Goal: Task Accomplishment & Management: Use online tool/utility

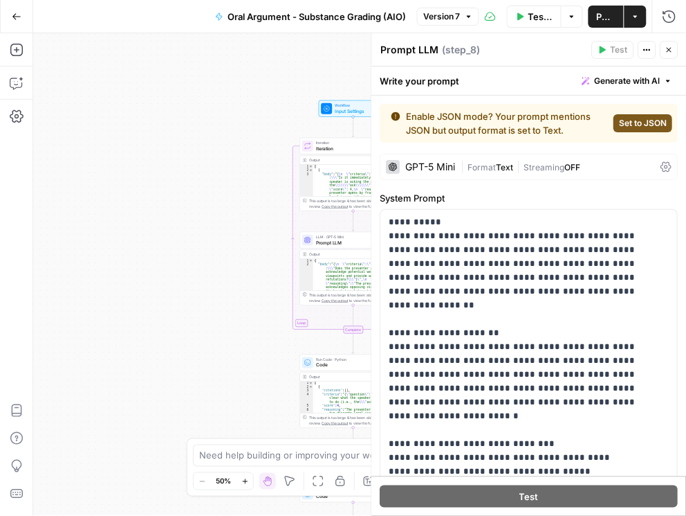
scroll to position [41, 0]
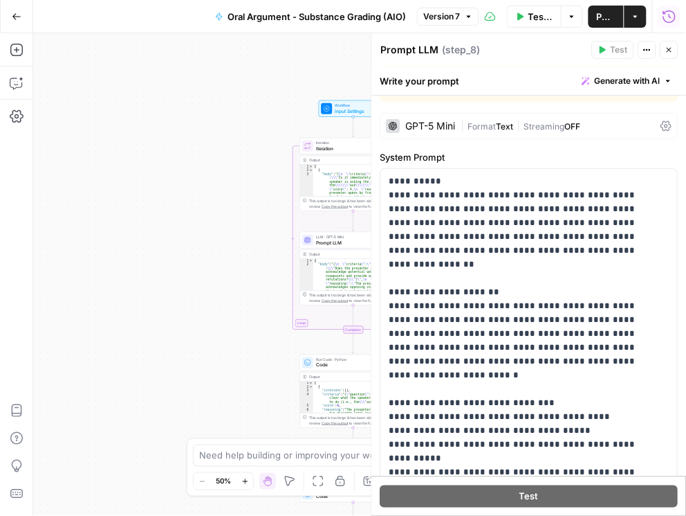
click at [670, 21] on icon "button" at bounding box center [670, 16] width 12 height 12
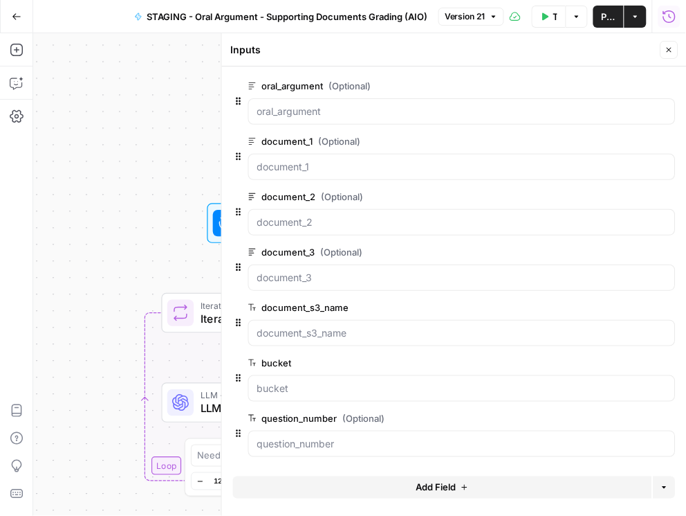
click at [659, 20] on button "Run History" at bounding box center [670, 17] width 22 height 22
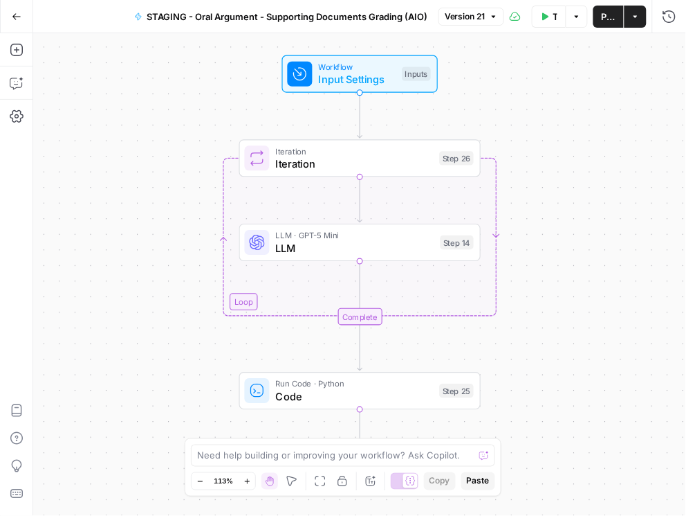
click at [12, 15] on icon "button" at bounding box center [17, 17] width 10 height 10
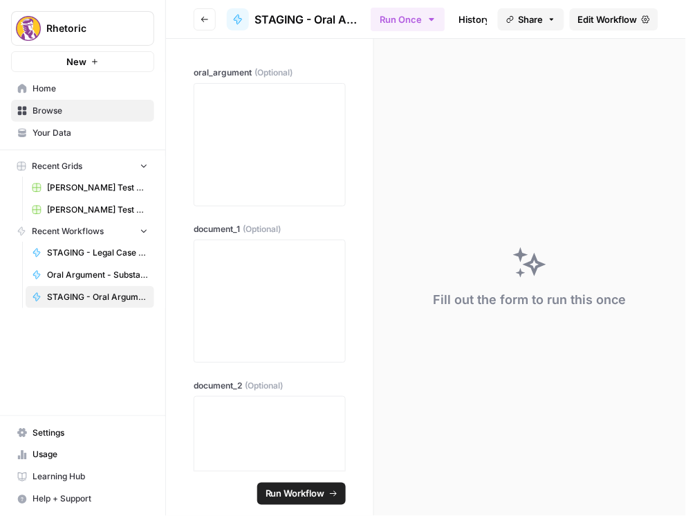
click at [208, 21] on icon "button" at bounding box center [205, 19] width 8 height 8
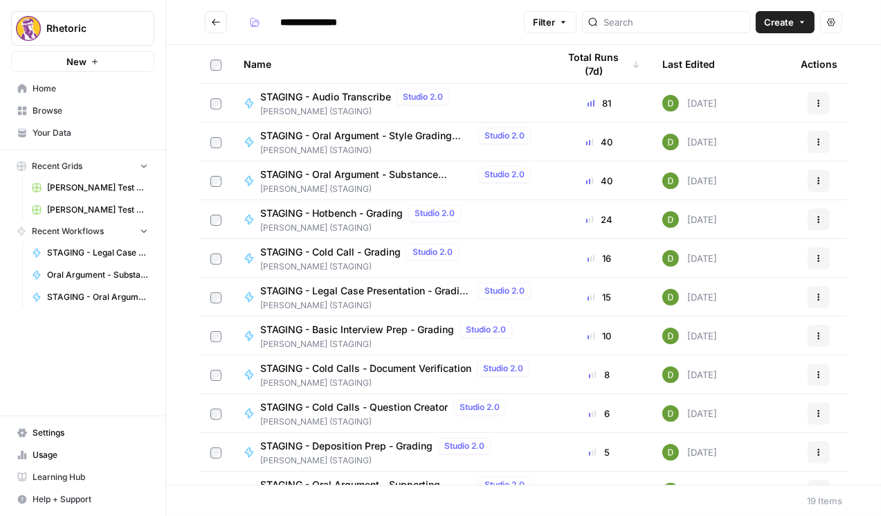
click at [390, 136] on span "STAGING - Oral Argument - Style Grading (AIO)" at bounding box center [366, 136] width 212 height 14
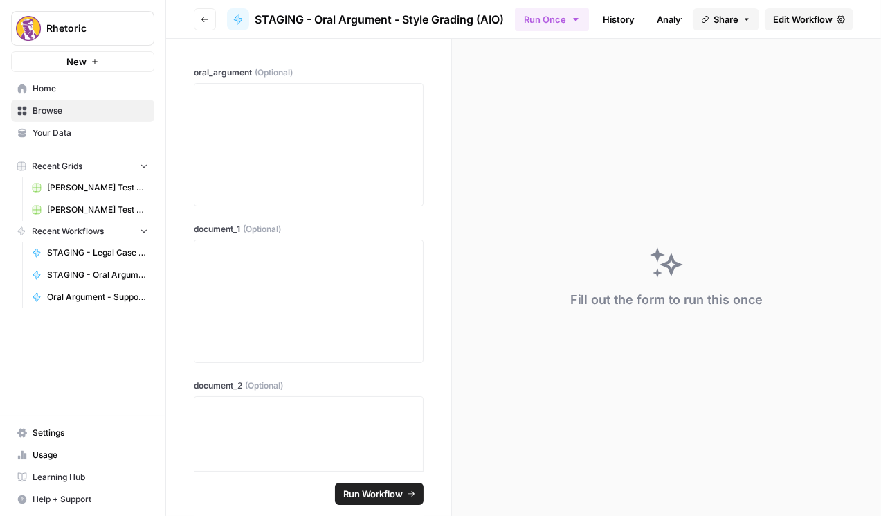
click at [686, 20] on span "Edit Workflow" at bounding box center [803, 19] width 60 height 14
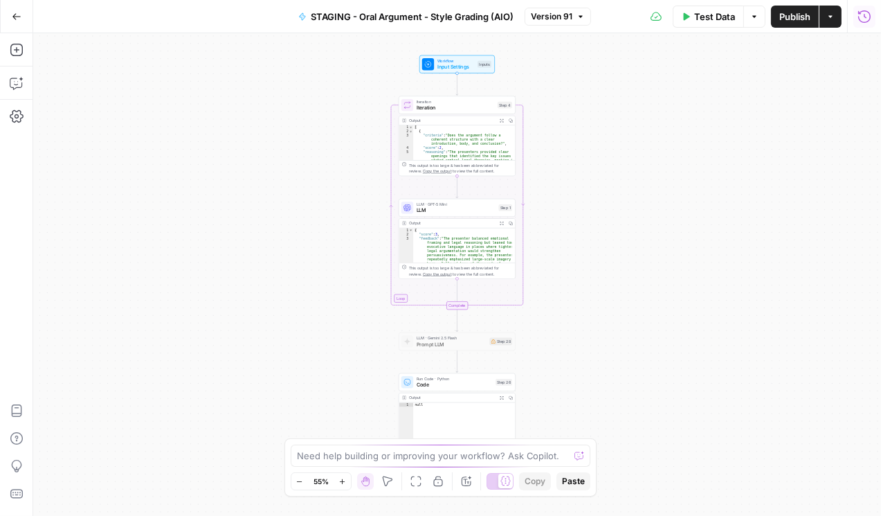
click at [686, 25] on button "Run History" at bounding box center [864, 17] width 22 height 22
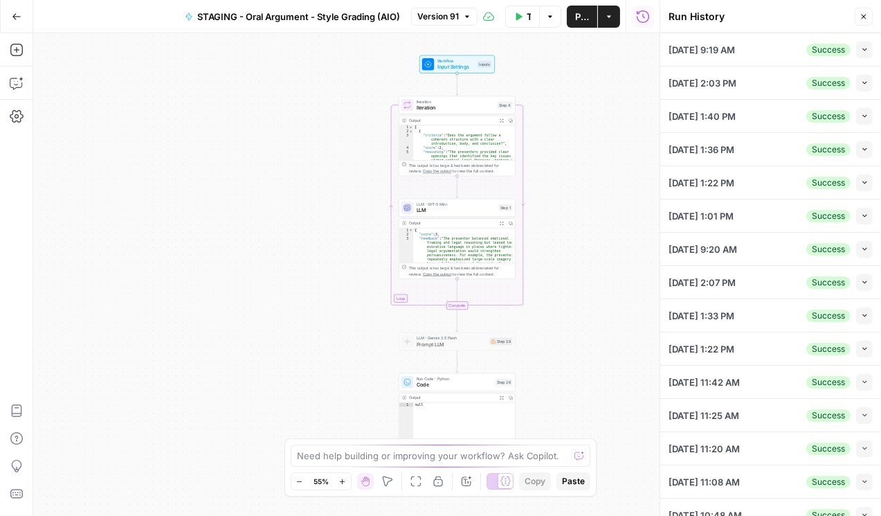
click at [686, 49] on icon "button" at bounding box center [865, 50] width 8 height 8
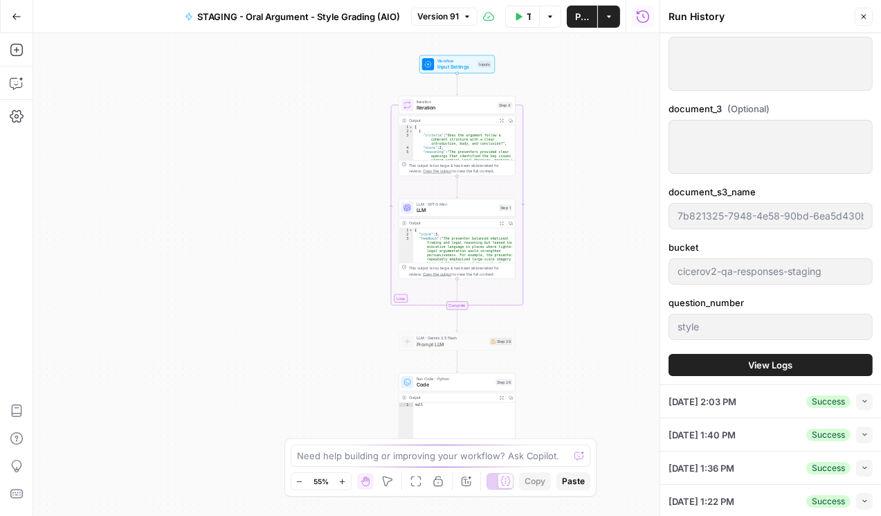
scroll to position [513, 0]
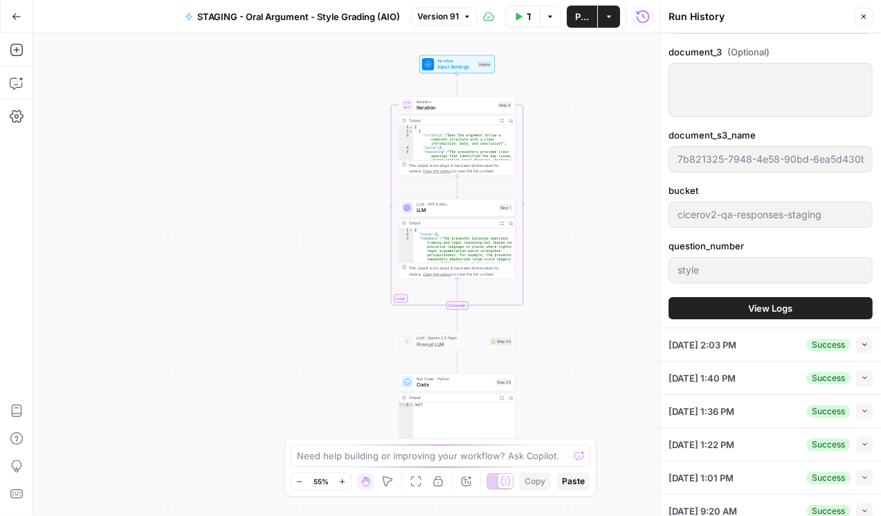
click at [686, 304] on span "View Logs" at bounding box center [771, 308] width 44 height 14
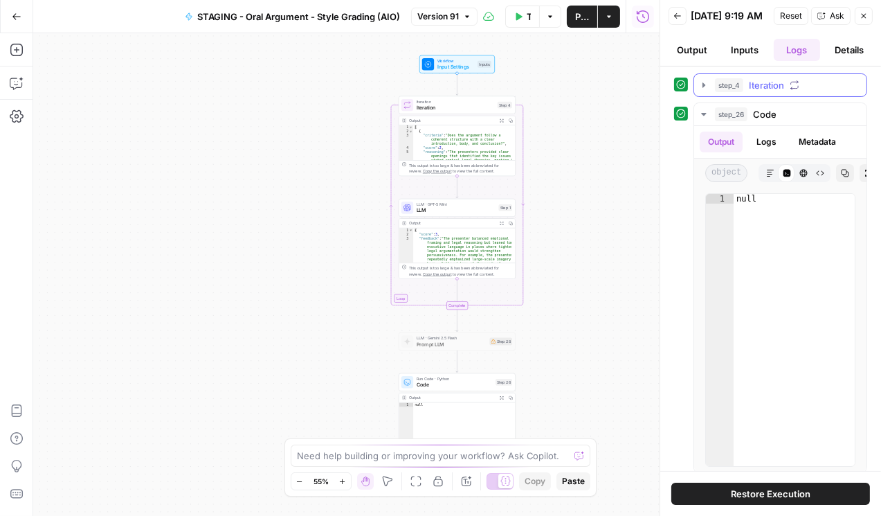
click at [686, 90] on icon "button" at bounding box center [703, 85] width 11 height 11
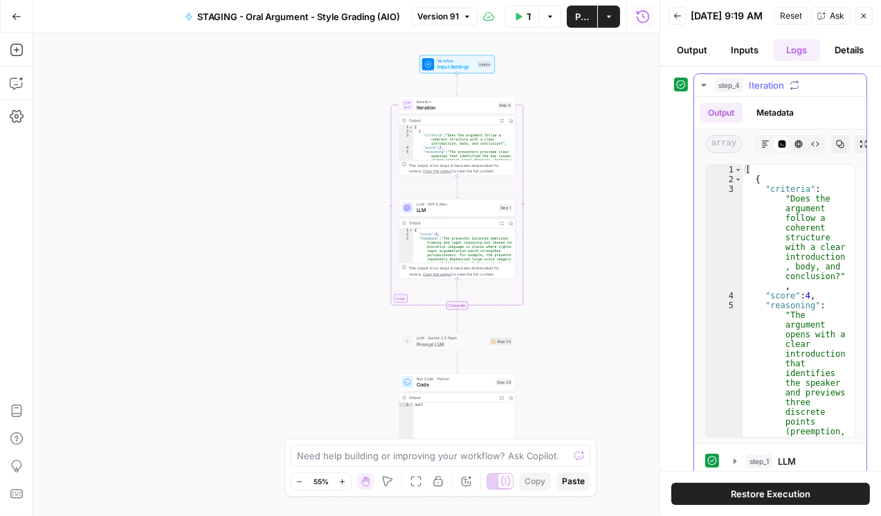
click at [686, 90] on icon "button" at bounding box center [703, 85] width 11 height 11
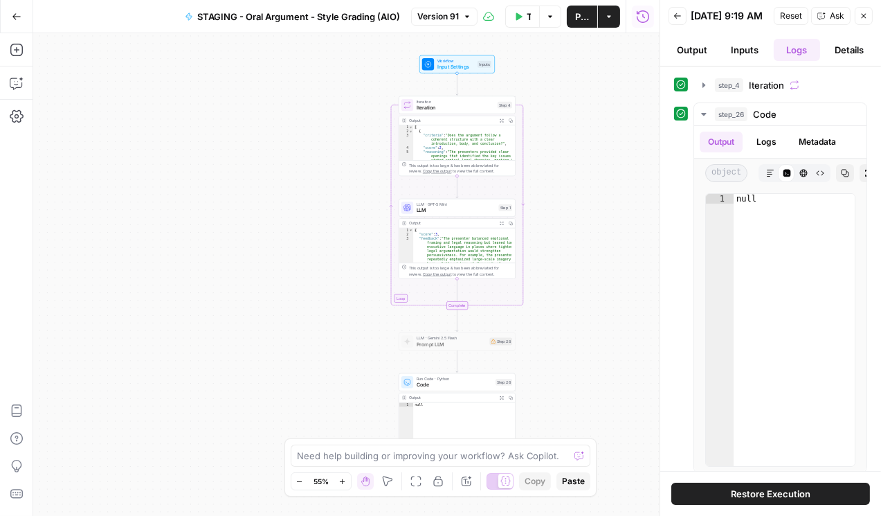
click at [686, 57] on button "Details" at bounding box center [849, 50] width 47 height 22
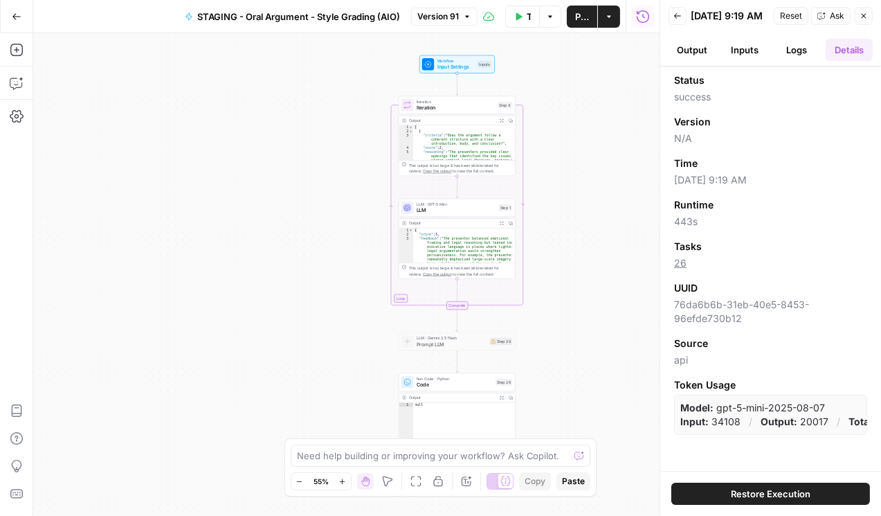
drag, startPoint x: 686, startPoint y: 231, endPoint x: 675, endPoint y: 228, distance: 10.7
click at [674, 228] on span "443s" at bounding box center [770, 222] width 193 height 14
copy span "443s"
click at [304, 165] on div "Workflow Input Settings Inputs Loop Iteration Iteration Step 4 Output Expand Ou…" at bounding box center [346, 274] width 626 height 482
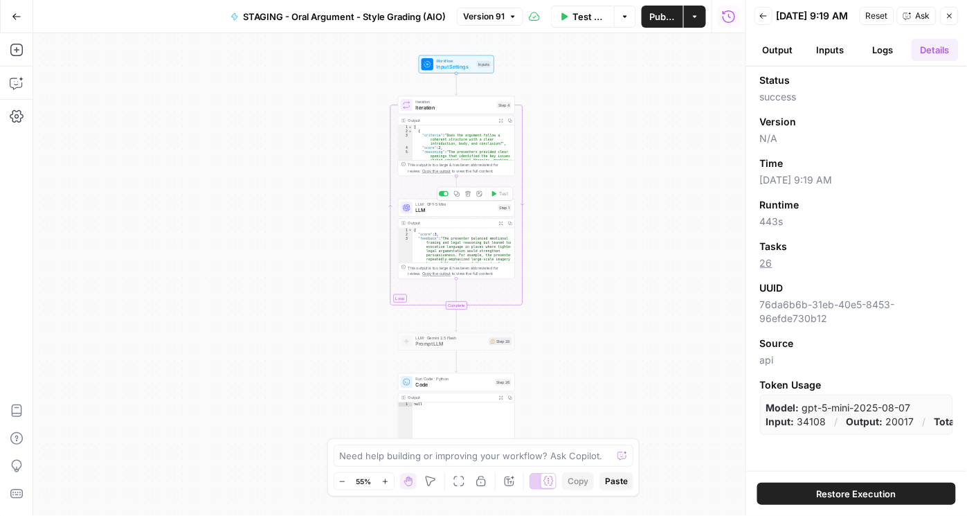
click at [429, 210] on span "LLM" at bounding box center [456, 210] width 80 height 8
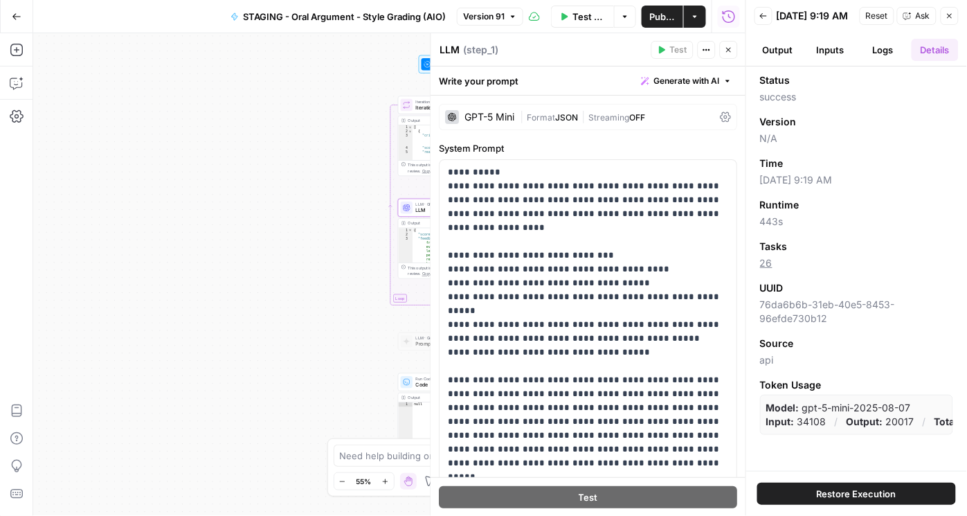
click at [686, 118] on icon at bounding box center [725, 116] width 11 height 11
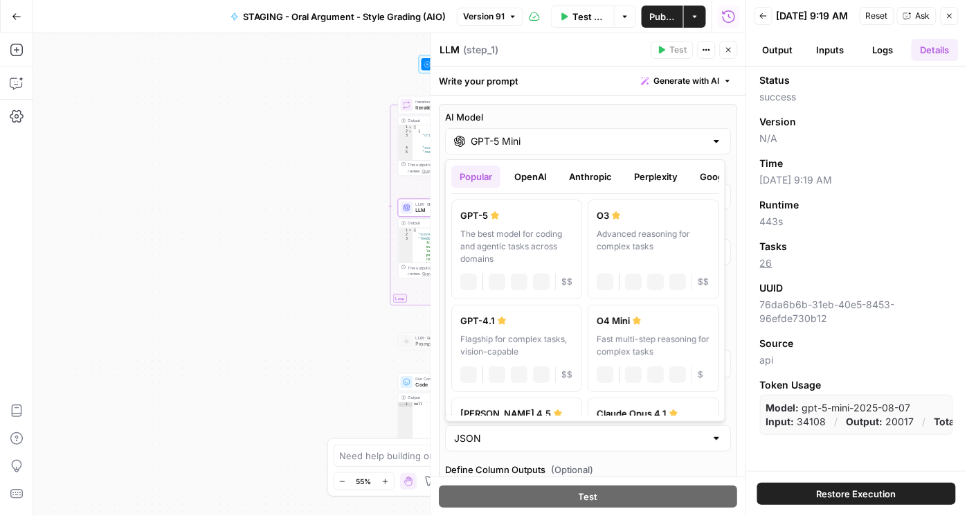
click at [476, 147] on input "GPT-5 Mini" at bounding box center [588, 141] width 235 height 14
click at [529, 178] on button "OpenAI" at bounding box center [530, 176] width 49 height 22
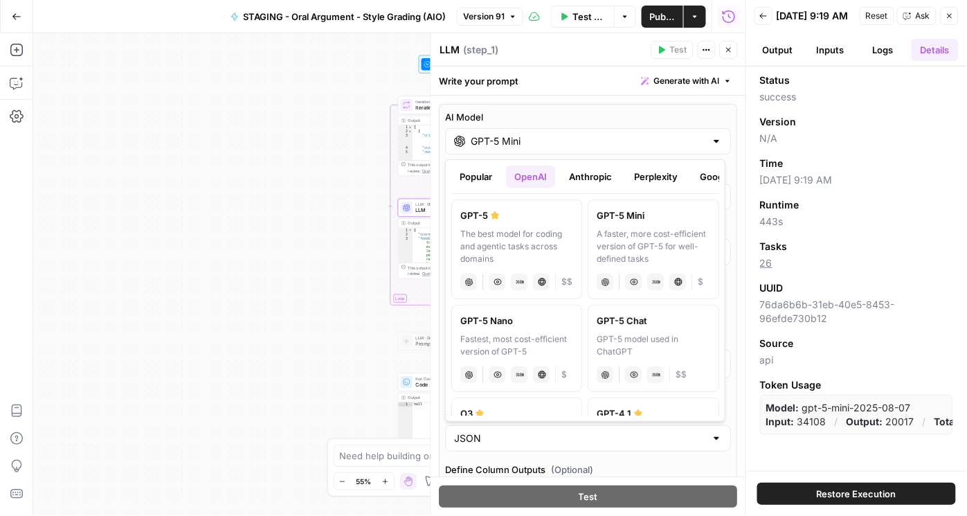
click at [686, 55] on button "Close" at bounding box center [729, 50] width 18 height 18
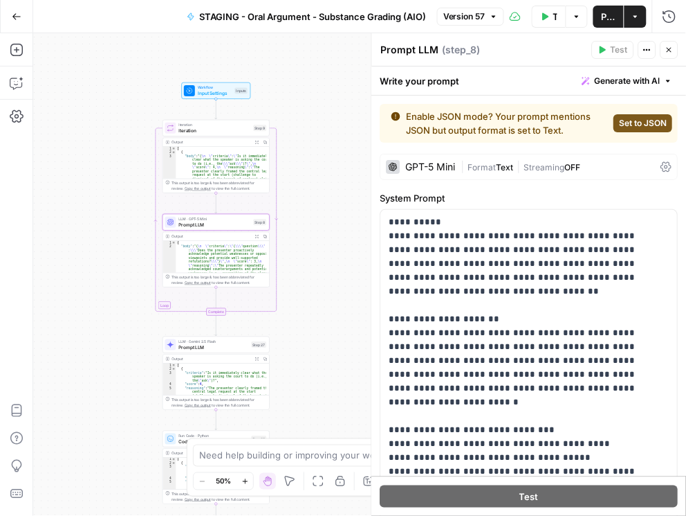
scroll to position [118, 0]
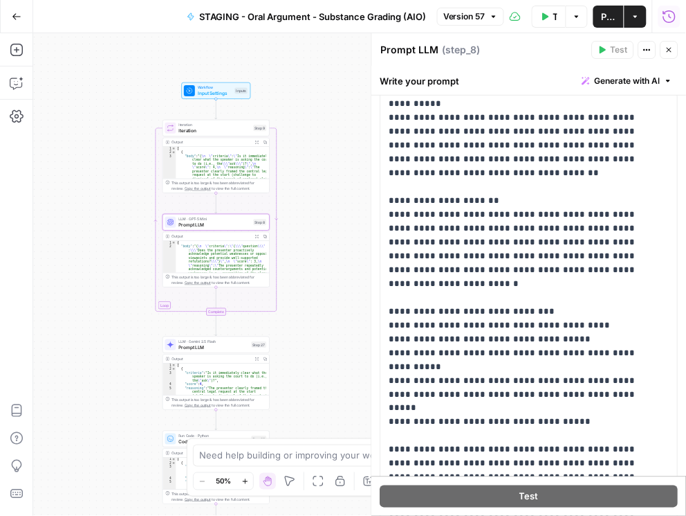
click at [673, 16] on icon "button" at bounding box center [670, 17] width 14 height 14
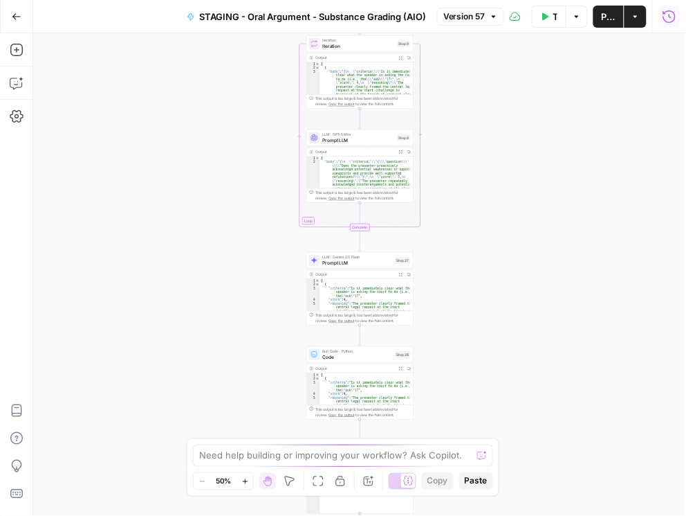
click at [673, 17] on icon "button" at bounding box center [670, 17] width 14 height 14
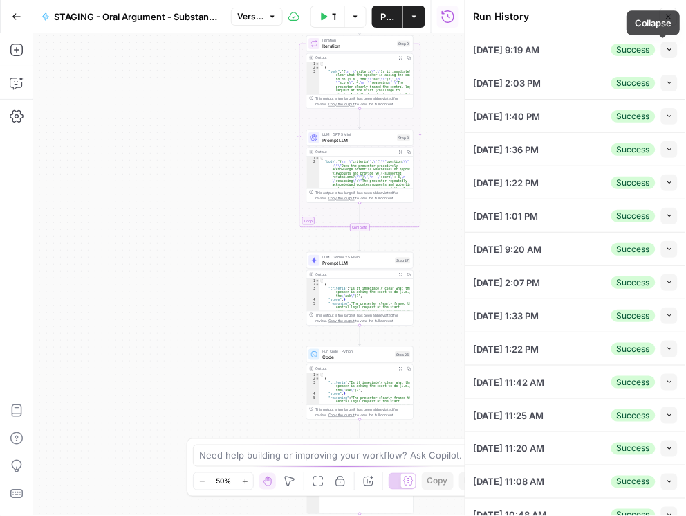
click at [666, 47] on icon "button" at bounding box center [670, 50] width 8 height 8
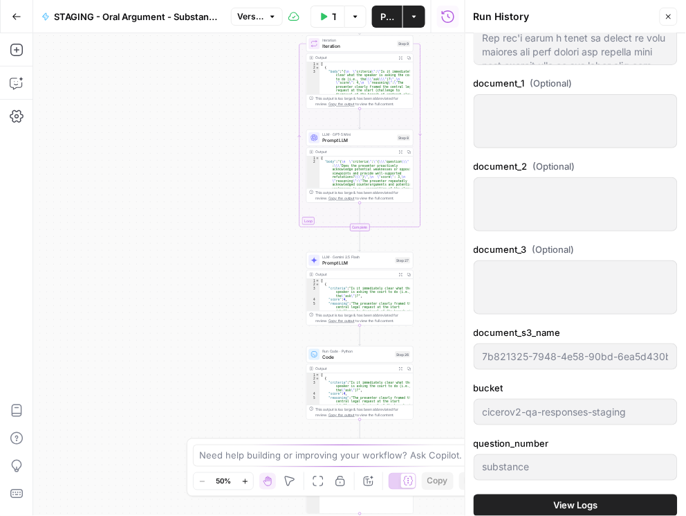
scroll to position [632, 0]
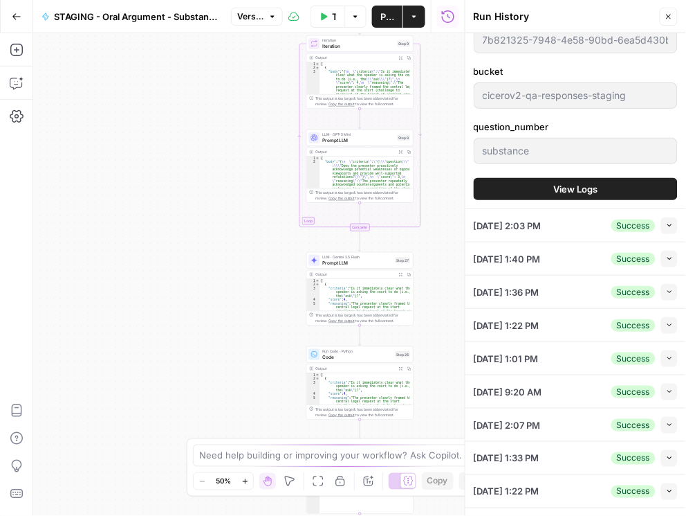
click at [562, 189] on span "View Logs" at bounding box center [576, 189] width 44 height 14
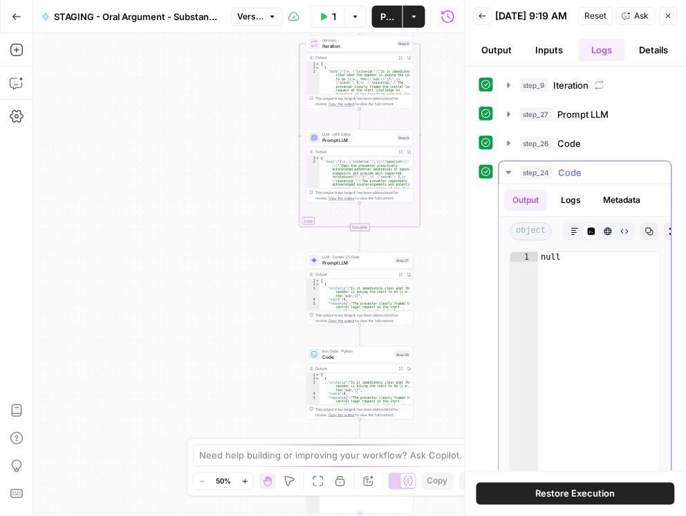
click at [512, 172] on button "step_24 Code 218 ms / 1 tasks" at bounding box center [586, 172] width 172 height 22
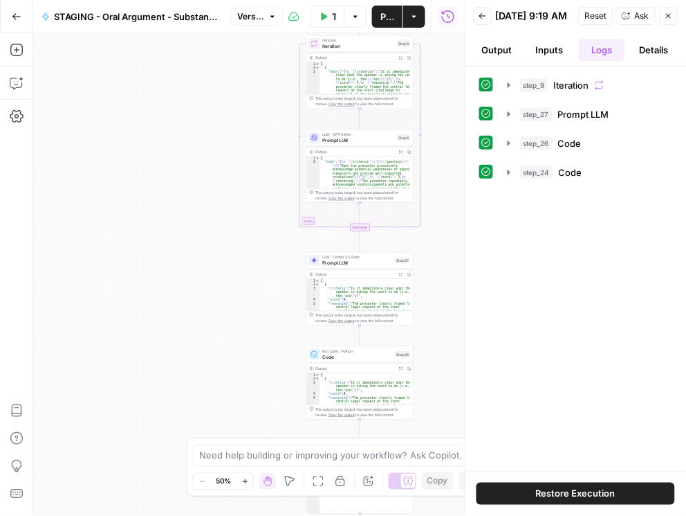
click at [659, 57] on button "Details" at bounding box center [654, 50] width 47 height 22
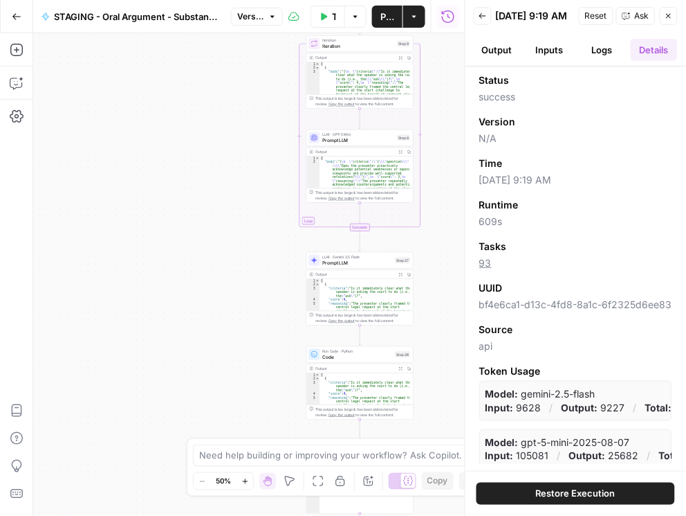
drag, startPoint x: 504, startPoint y: 230, endPoint x: 477, endPoint y: 229, distance: 27.0
click at [477, 229] on div "Status success Version N/A Time 10/09/25 at 9:19 AM Runtime 609s Tasks 93 UUID …" at bounding box center [576, 268] width 221 height 404
copy span "609s"
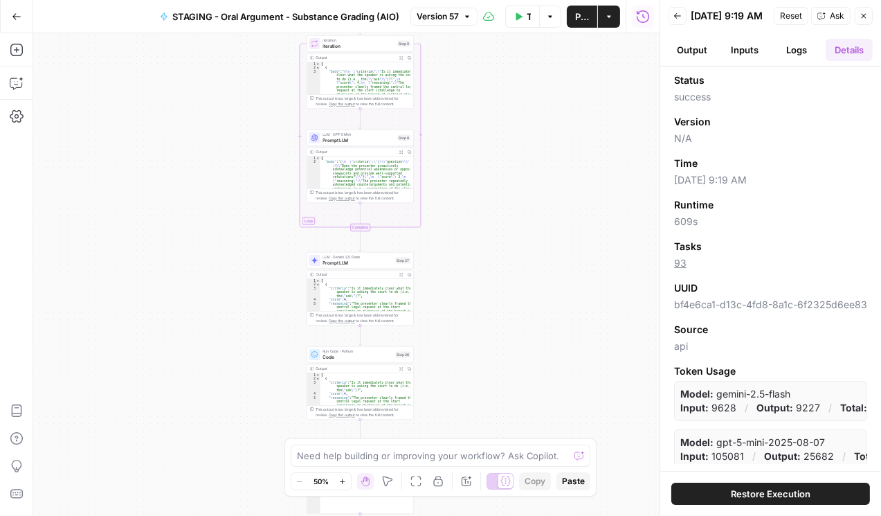
drag, startPoint x: 796, startPoint y: 58, endPoint x: 755, endPoint y: 60, distance: 41.6
click at [686, 58] on button "Logs" at bounding box center [797, 50] width 47 height 22
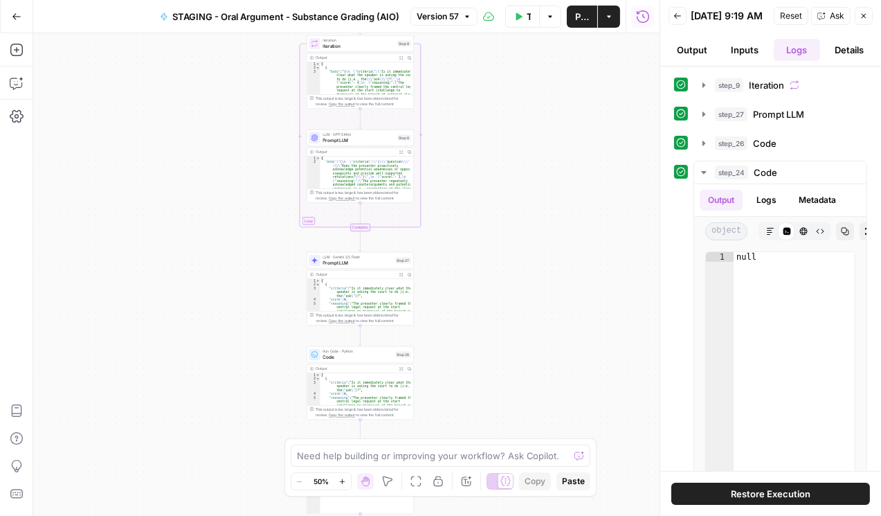
click at [686, 61] on button "Inputs" at bounding box center [744, 50] width 47 height 22
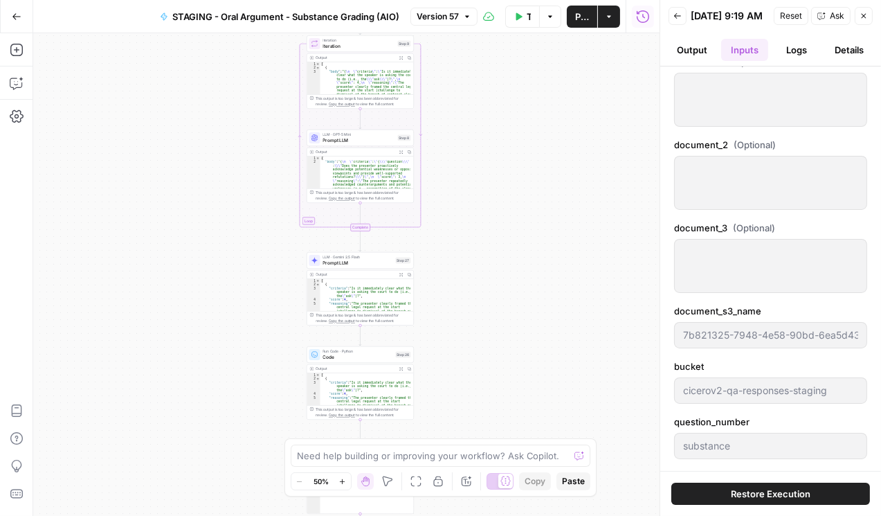
scroll to position [343, 0]
click at [686, 58] on button "Output" at bounding box center [691, 50] width 47 height 22
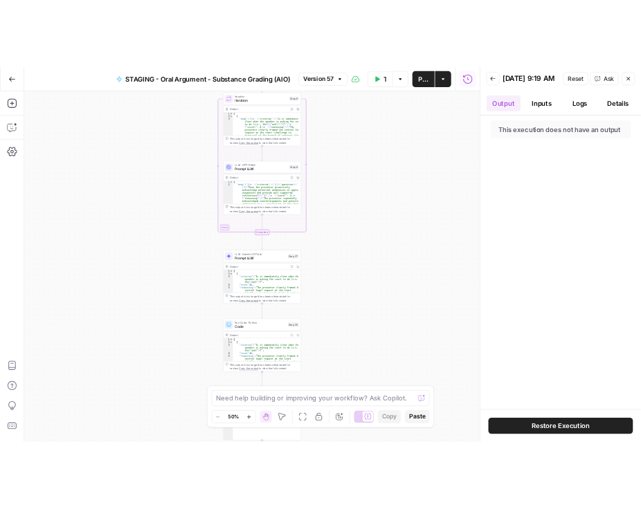
scroll to position [0, 0]
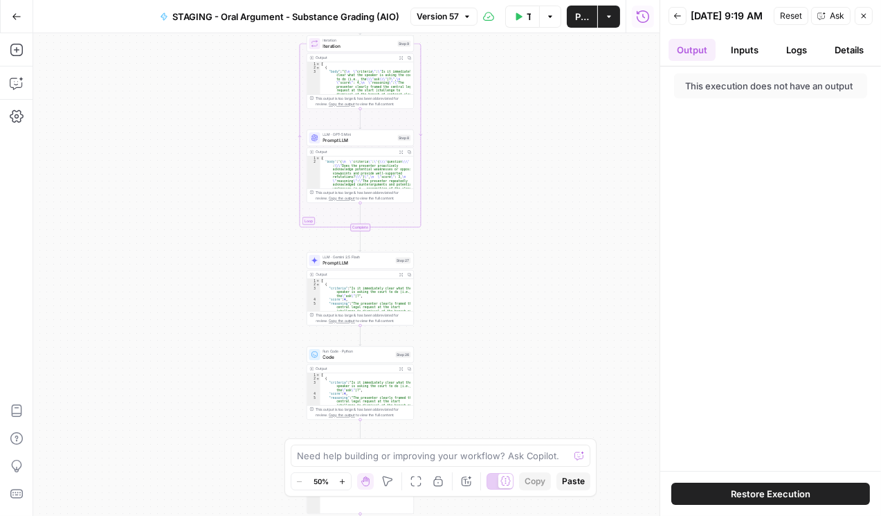
click at [686, 58] on button "Logs" at bounding box center [797, 50] width 47 height 22
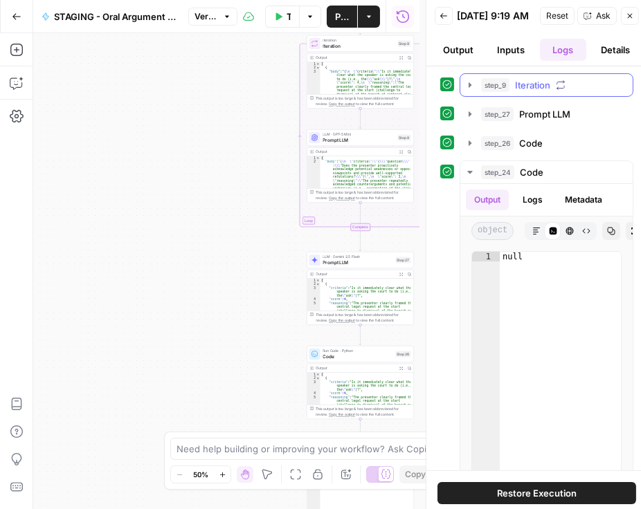
click at [471, 91] on icon "button" at bounding box center [469, 85] width 11 height 11
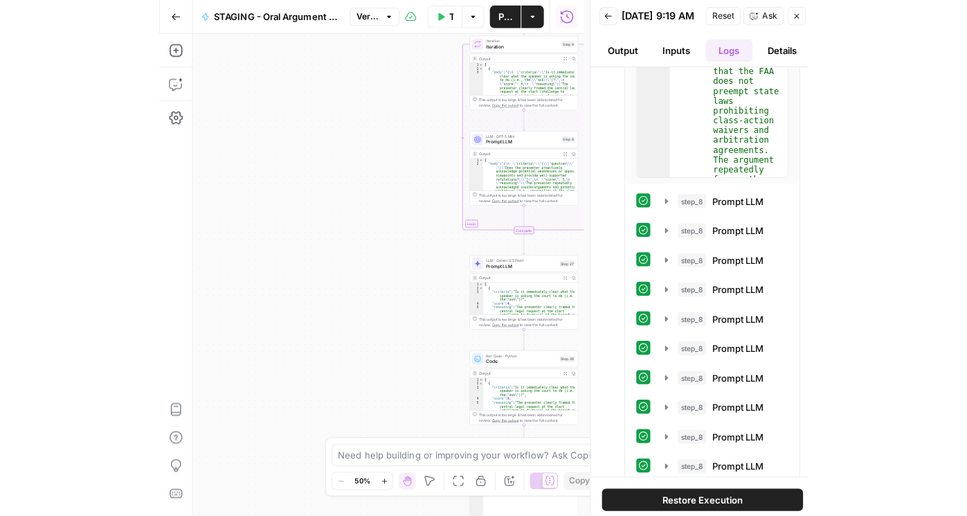
scroll to position [513, 0]
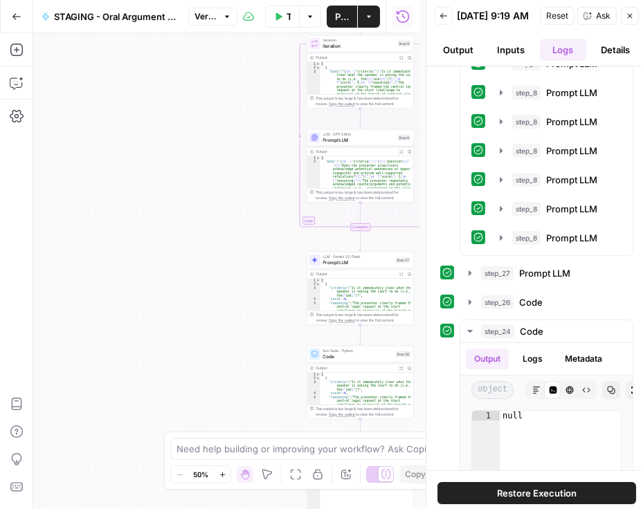
click at [628, 17] on icon "button" at bounding box center [630, 16] width 8 height 8
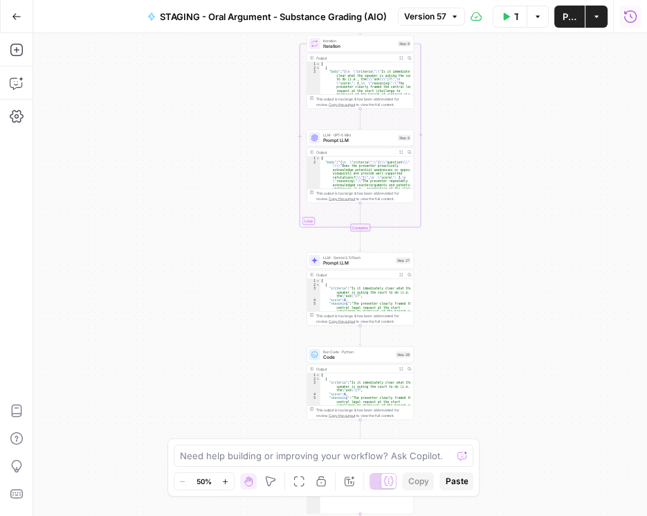
click at [624, 18] on icon "button" at bounding box center [630, 17] width 14 height 14
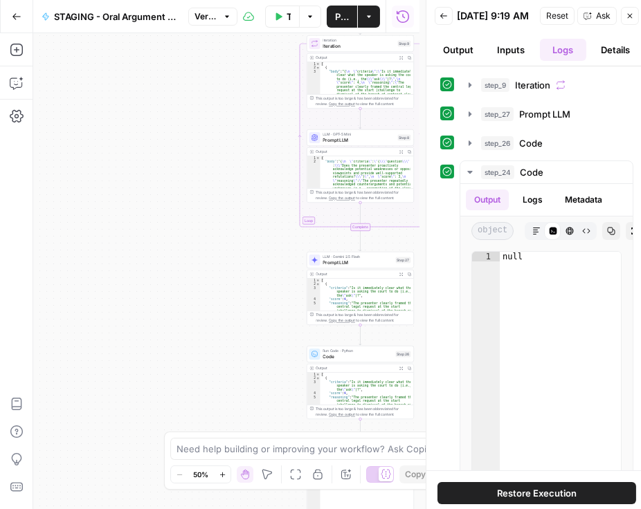
click at [613, 56] on button "Details" at bounding box center [615, 50] width 47 height 22
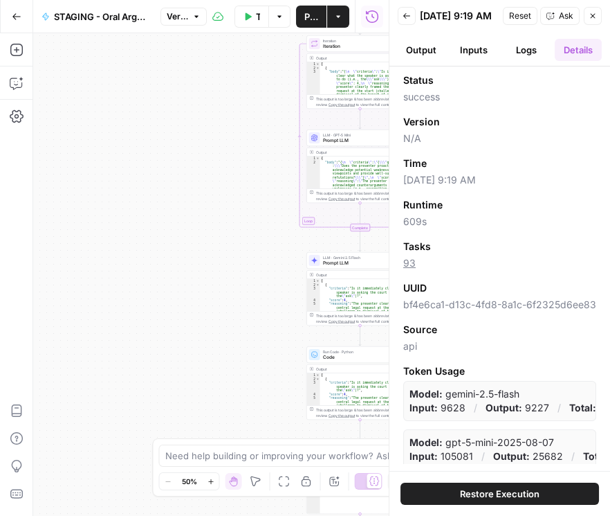
drag, startPoint x: 140, startPoint y: 106, endPoint x: 129, endPoint y: 82, distance: 26.6
click at [140, 106] on div "Workflow Input Settings Inputs Loop Iteration Iteration Step 9 Output Expand Ou…" at bounding box center [211, 274] width 356 height 482
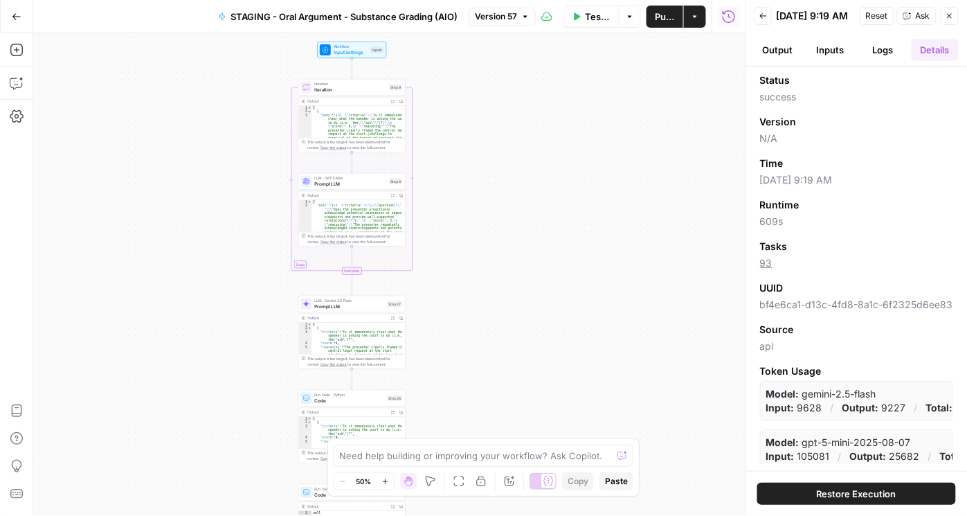
drag, startPoint x: 508, startPoint y: 95, endPoint x: 500, endPoint y: 138, distance: 44.4
click at [500, 138] on div "Workflow Input Settings Inputs Loop Iteration Iteration Step 9 Output Expand Ou…" at bounding box center [389, 274] width 712 height 482
click at [325, 182] on span "Prompt LLM" at bounding box center [351, 184] width 72 height 7
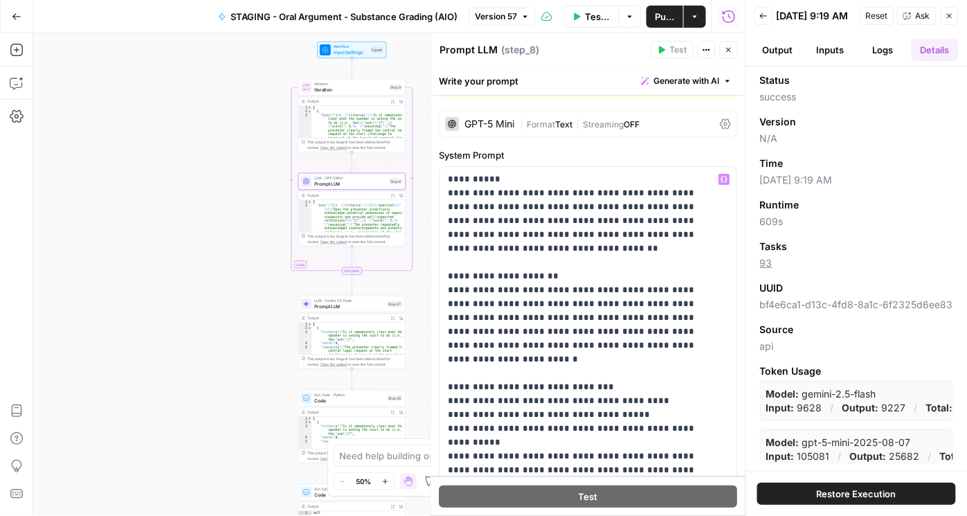
scroll to position [39, 0]
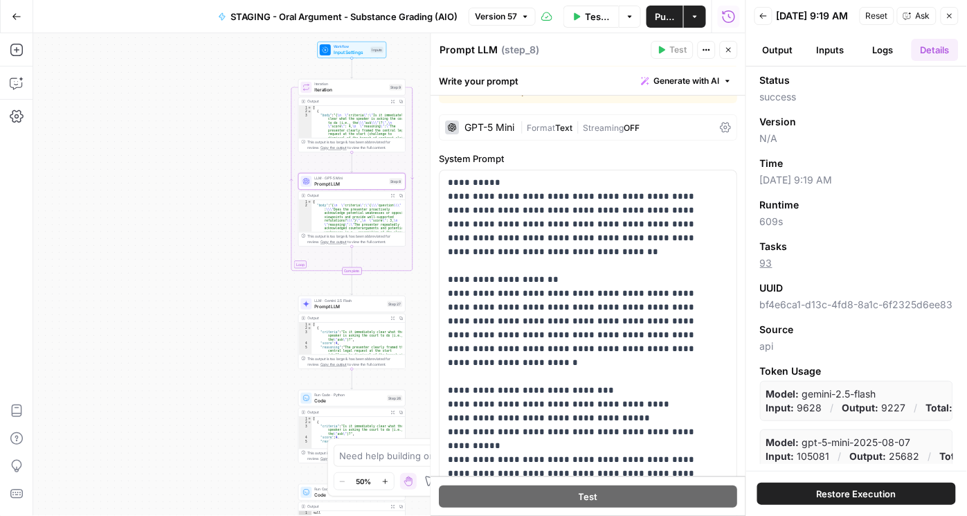
click at [686, 127] on div "GPT-5 Mini | Format Text | Streaming OFF" at bounding box center [588, 127] width 298 height 26
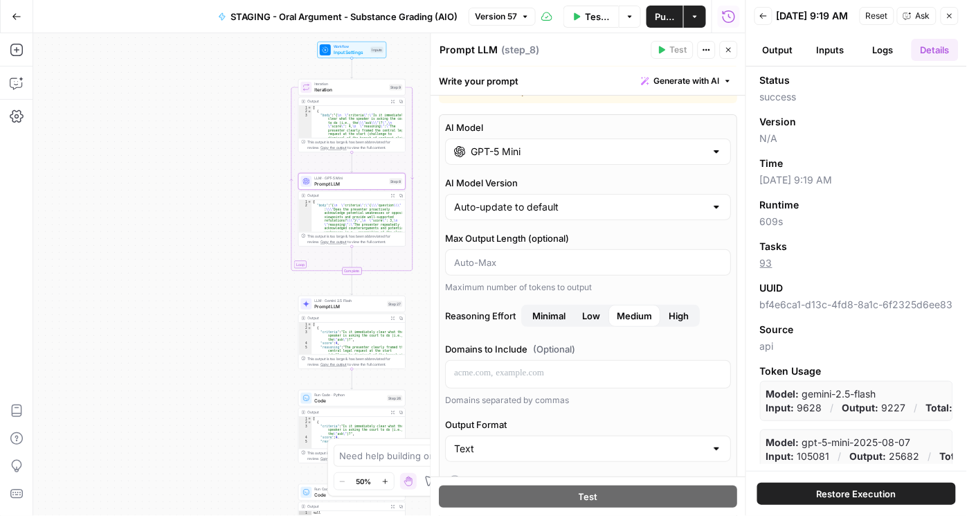
scroll to position [79, 0]
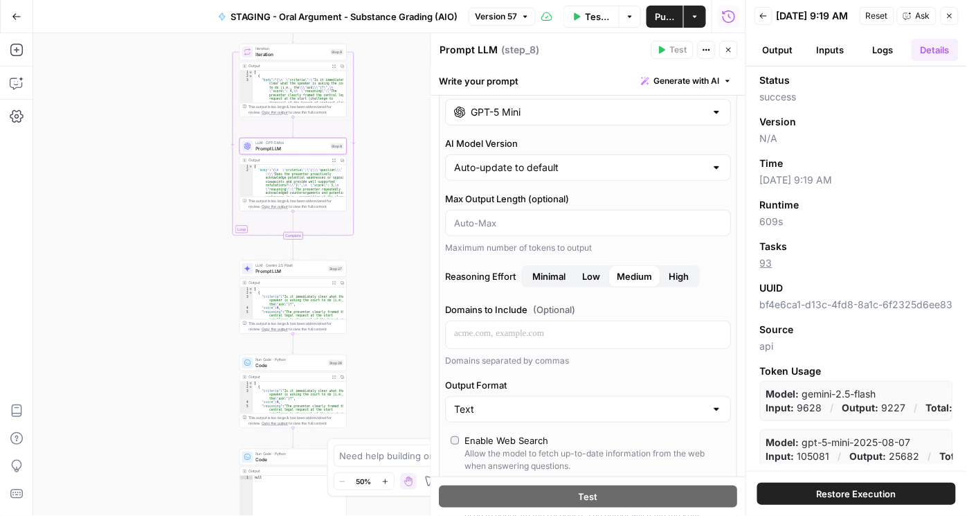
drag, startPoint x: 241, startPoint y: 266, endPoint x: 182, endPoint y: 230, distance: 68.6
click at [182, 230] on div "Workflow Input Settings Inputs Loop Iteration Iteration Step 9 Output Expand Ou…" at bounding box center [389, 274] width 712 height 482
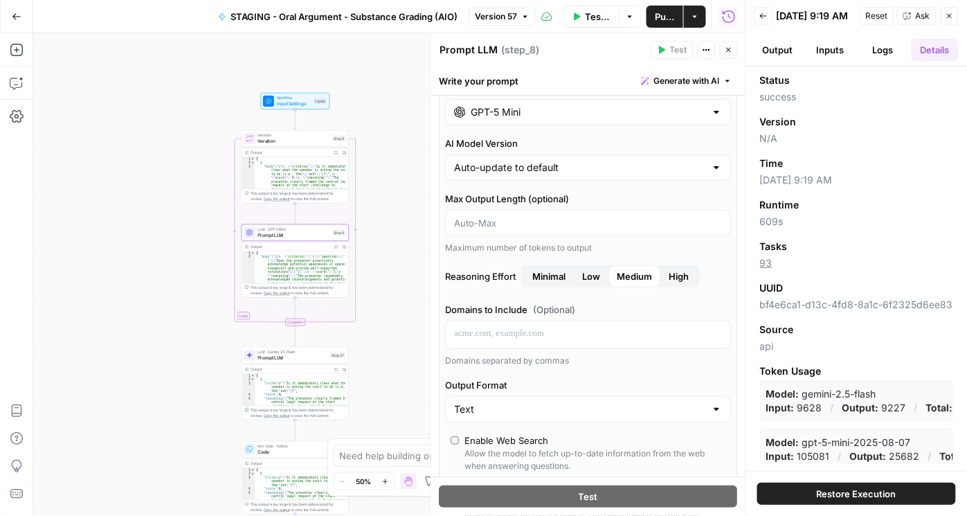
drag, startPoint x: 176, startPoint y: 191, endPoint x: 178, endPoint y: 278, distance: 87.2
click at [178, 278] on div "Workflow Input Settings Inputs Loop Iteration Iteration Step 9 Output Expand Ou…" at bounding box center [389, 274] width 712 height 482
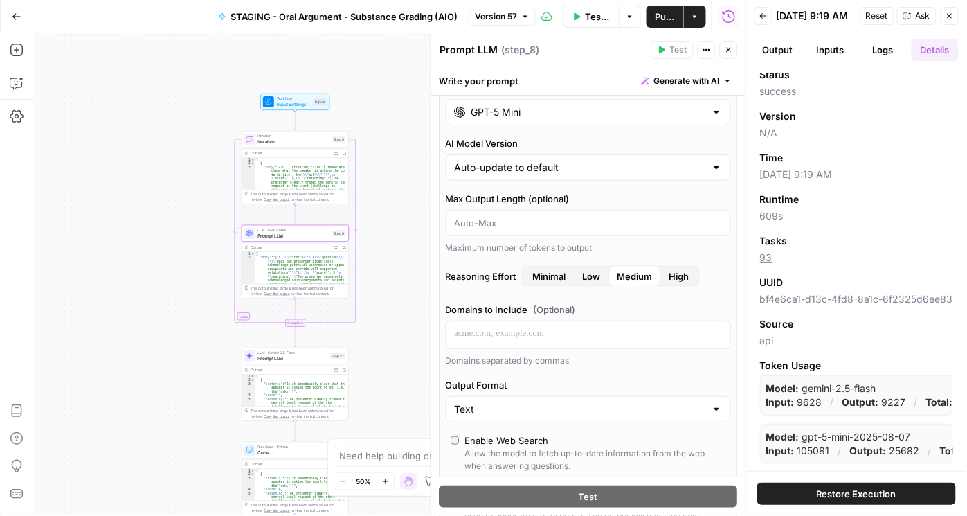
scroll to position [31, 0]
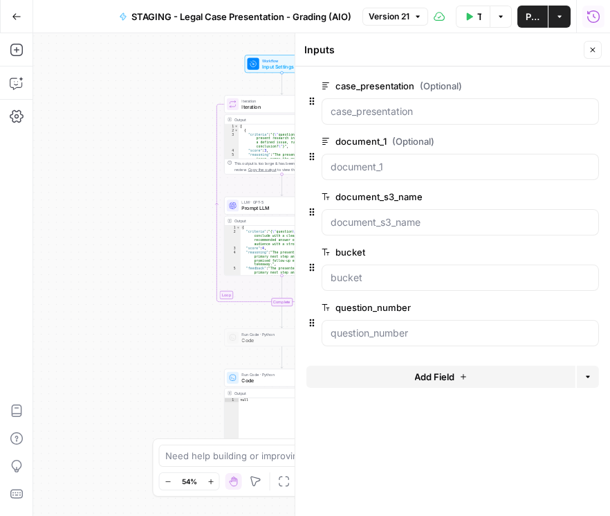
click at [594, 19] on icon "button" at bounding box center [594, 17] width 14 height 14
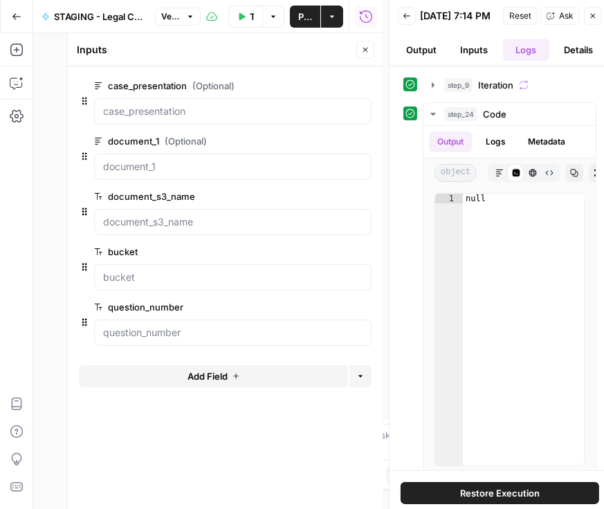
click at [578, 50] on button "Details" at bounding box center [578, 50] width 47 height 22
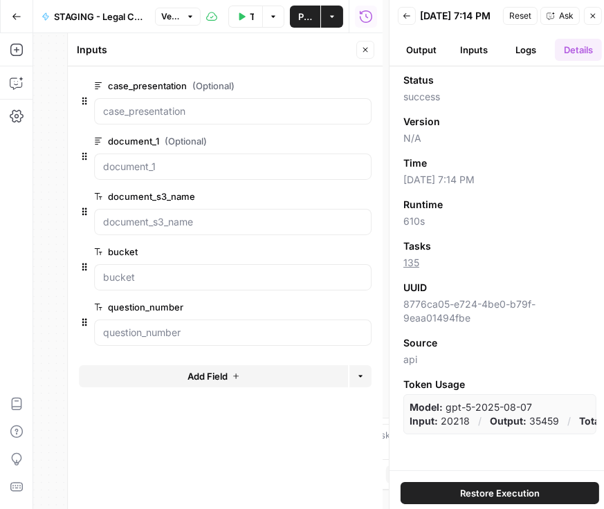
click at [303, 46] on div "Inputs Inputs" at bounding box center [214, 49] width 276 height 15
click at [411, 22] on button "Back" at bounding box center [407, 16] width 18 height 18
